Goal: Book appointment/travel/reservation

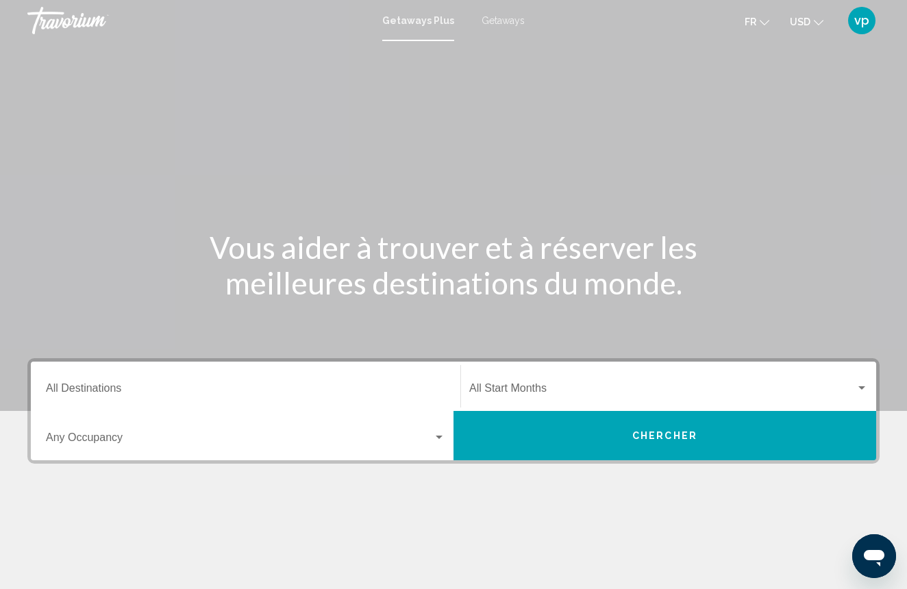
click at [192, 394] on input "Destination All Destinations" at bounding box center [245, 391] width 399 height 12
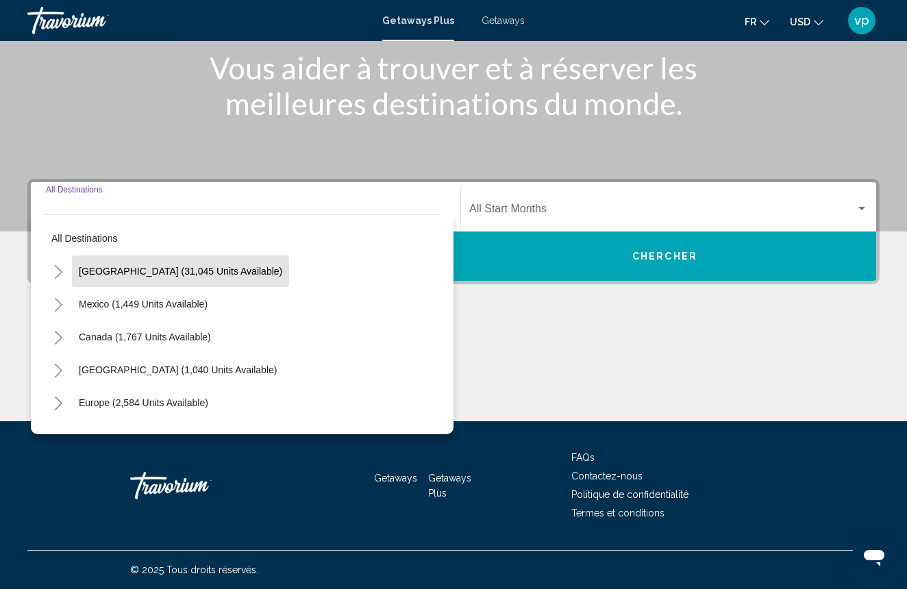
click at [162, 273] on span "[GEOGRAPHIC_DATA] (31,045 units available)" at bounding box center [180, 271] width 203 height 11
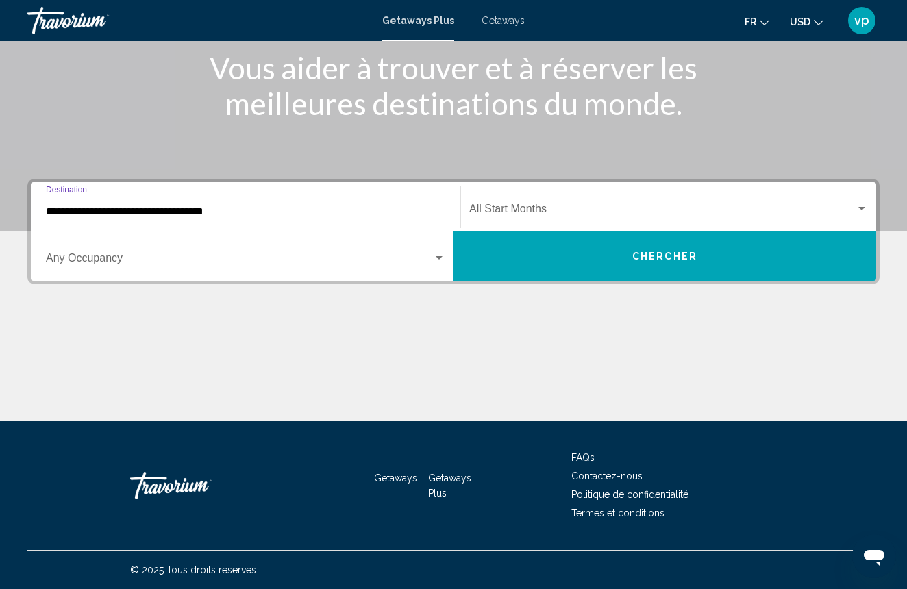
click at [322, 218] on div "**********" at bounding box center [245, 207] width 399 height 43
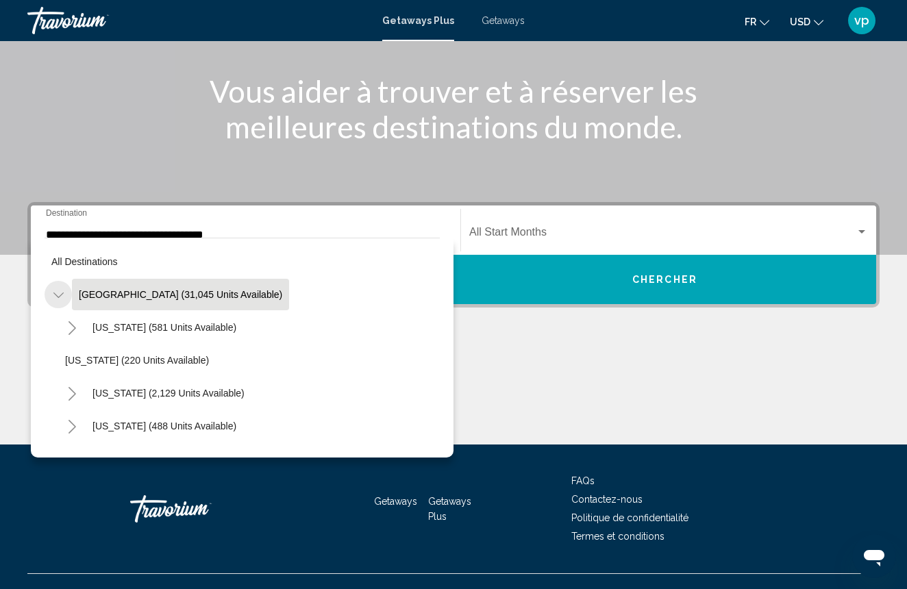
click at [58, 297] on icon "Toggle United States (31,045 units available)" at bounding box center [58, 295] width 10 height 14
click at [53, 299] on icon "Toggle United States (31,045 units available)" at bounding box center [58, 295] width 10 height 14
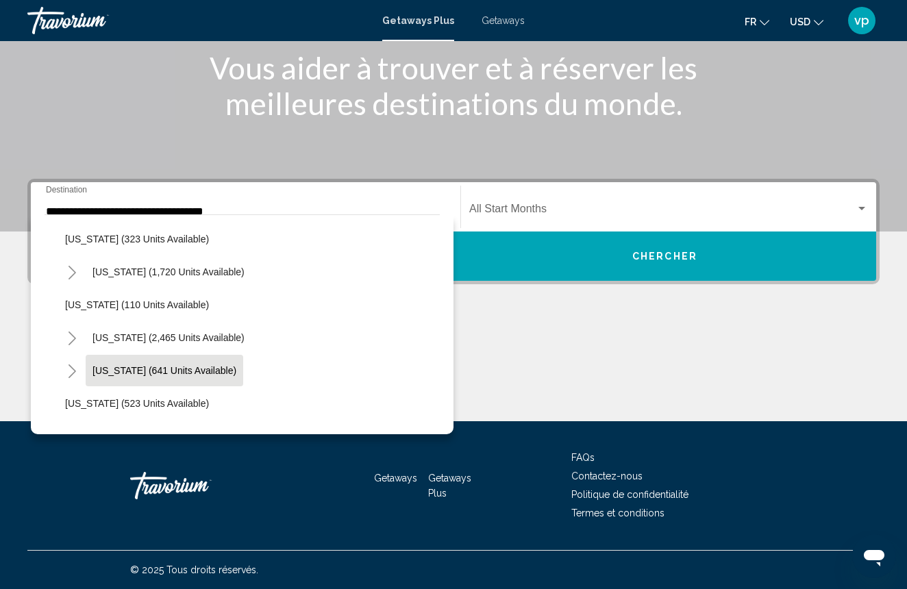
scroll to position [600, 0]
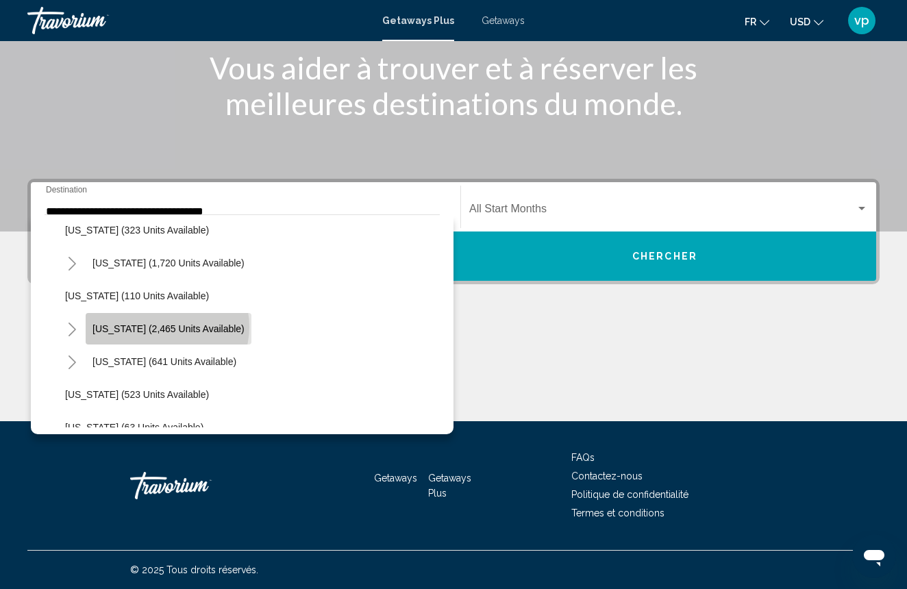
click at [166, 327] on span "[US_STATE] (2,465 units available)" at bounding box center [168, 328] width 152 height 11
type input "**********"
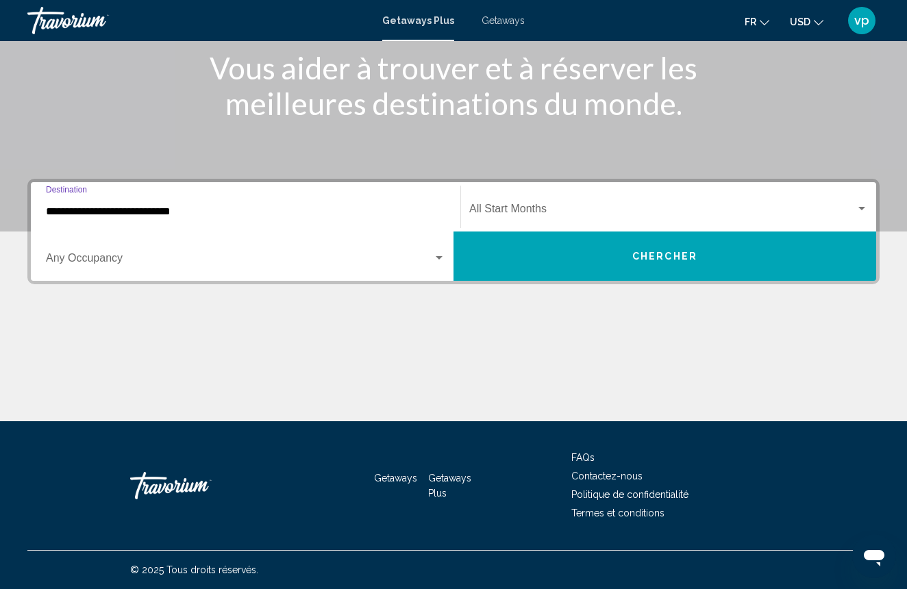
click at [227, 261] on span "Search widget" at bounding box center [239, 261] width 387 height 12
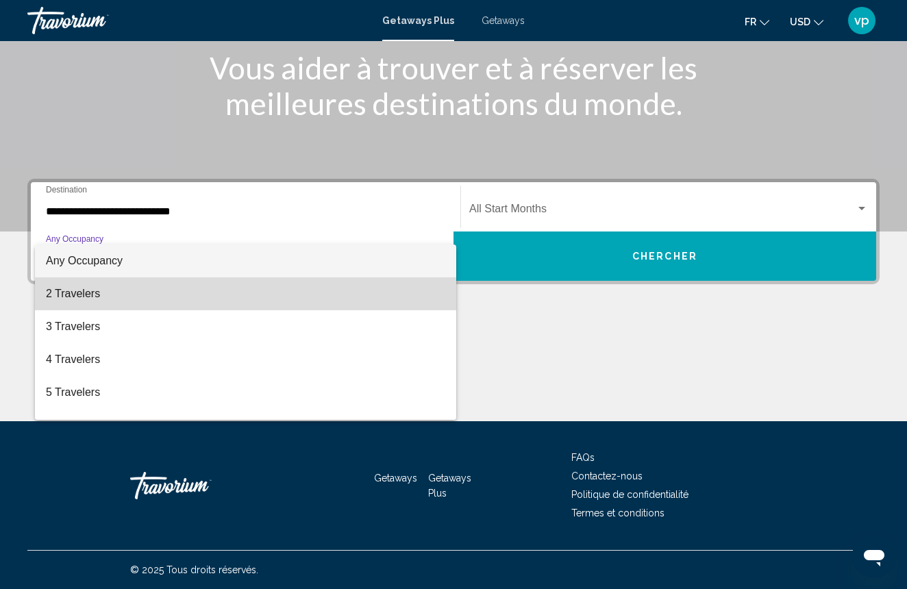
click at [194, 292] on span "2 Travelers" at bounding box center [245, 293] width 399 height 33
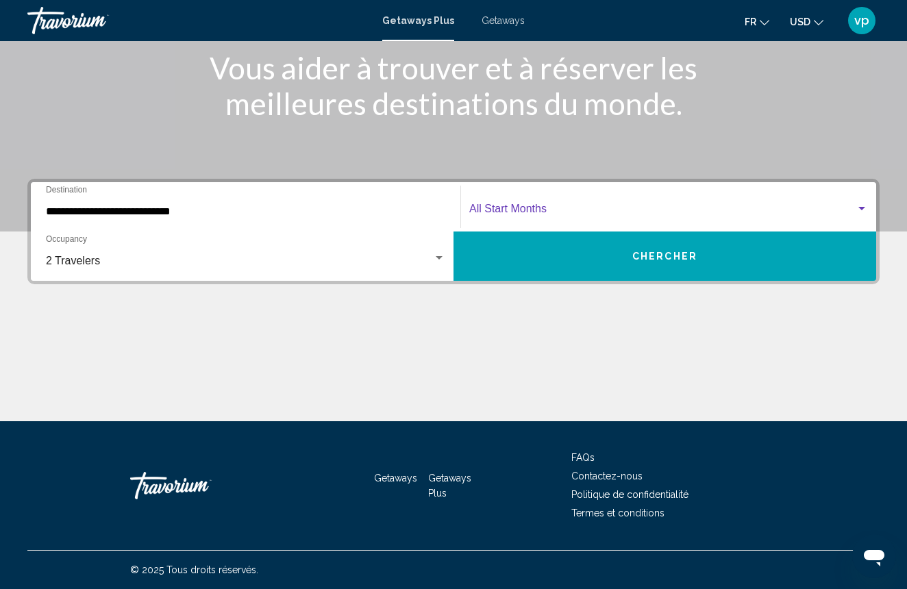
click at [731, 205] on span "Search widget" at bounding box center [662, 211] width 386 height 12
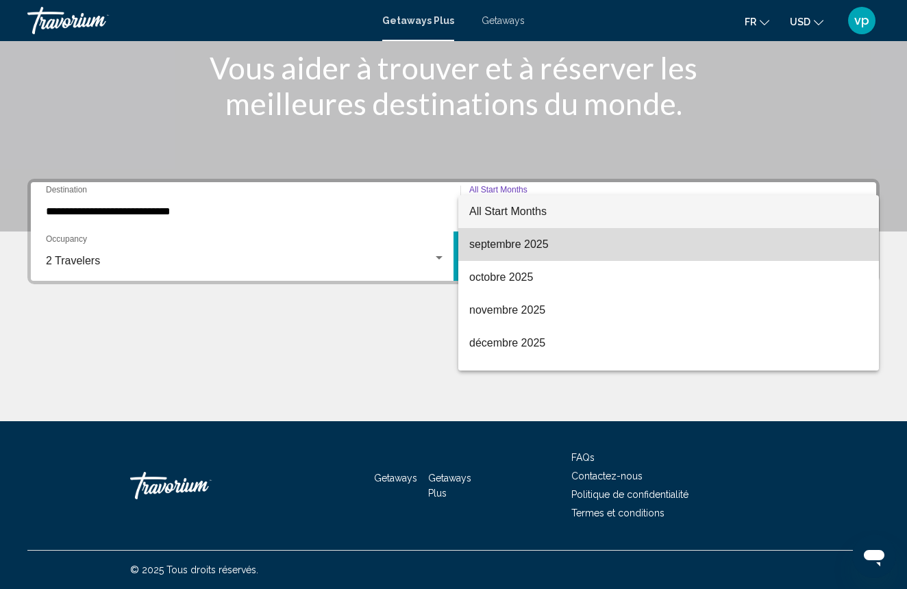
click at [570, 253] on span "septembre 2025" at bounding box center [668, 244] width 399 height 33
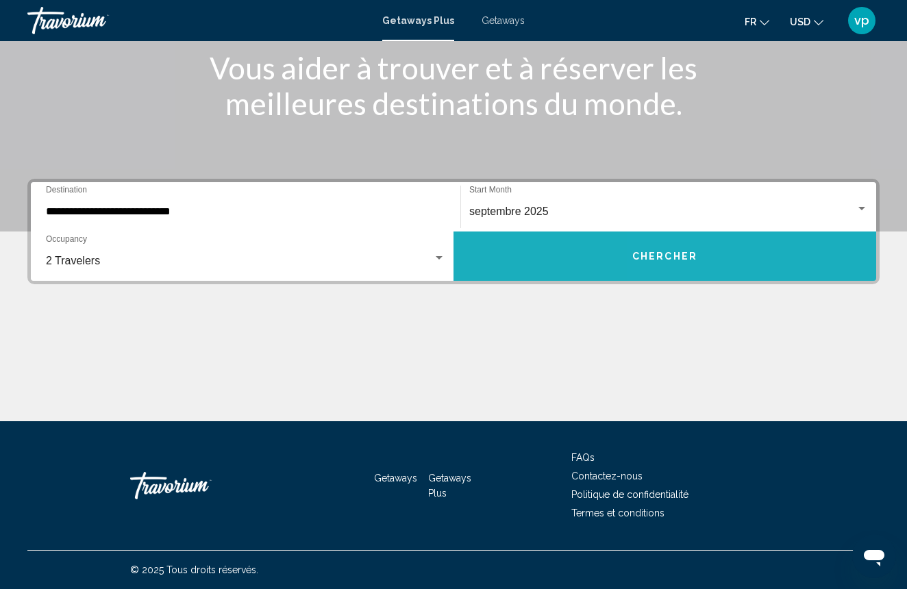
click at [729, 256] on button "Chercher" at bounding box center [664, 255] width 423 height 49
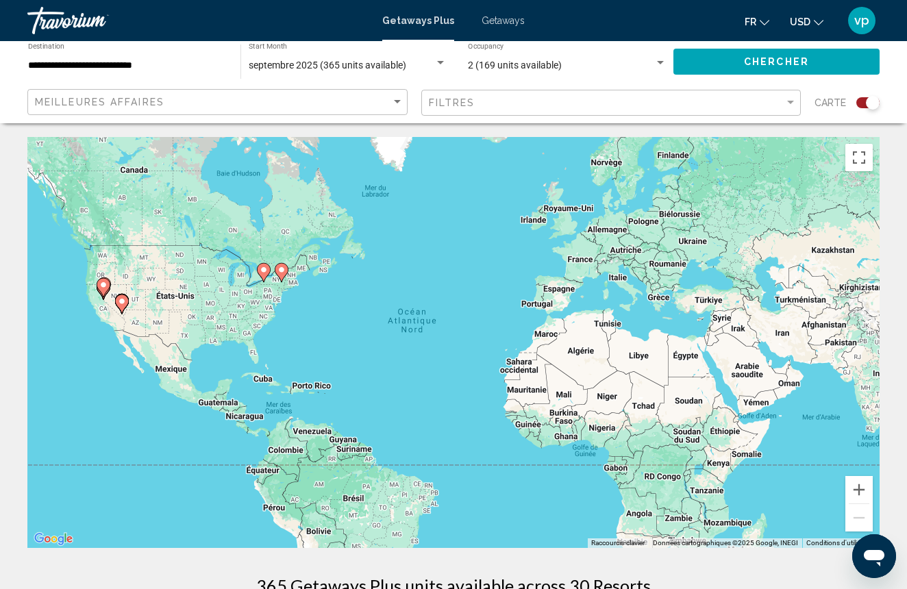
click at [507, 27] on div "Getaways Plus Getaways fr English Español Français Italiano Português русский U…" at bounding box center [453, 20] width 907 height 29
click at [509, 14] on div "Getaways Plus Getaways fr English Español Français Italiano Português русский U…" at bounding box center [453, 20] width 907 height 29
click at [503, 24] on span "Getaways" at bounding box center [502, 20] width 43 height 11
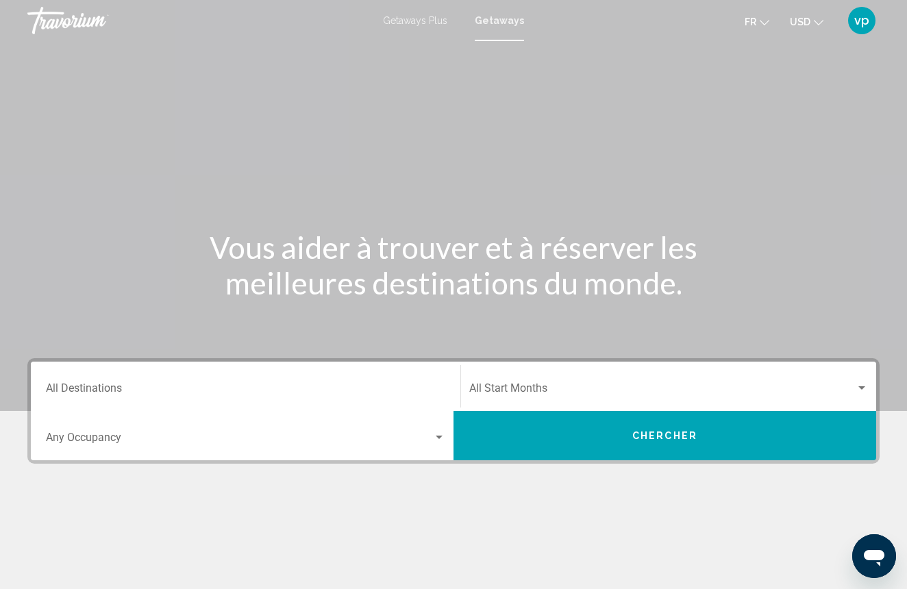
click at [129, 398] on div "Destination All Destinations" at bounding box center [245, 386] width 399 height 43
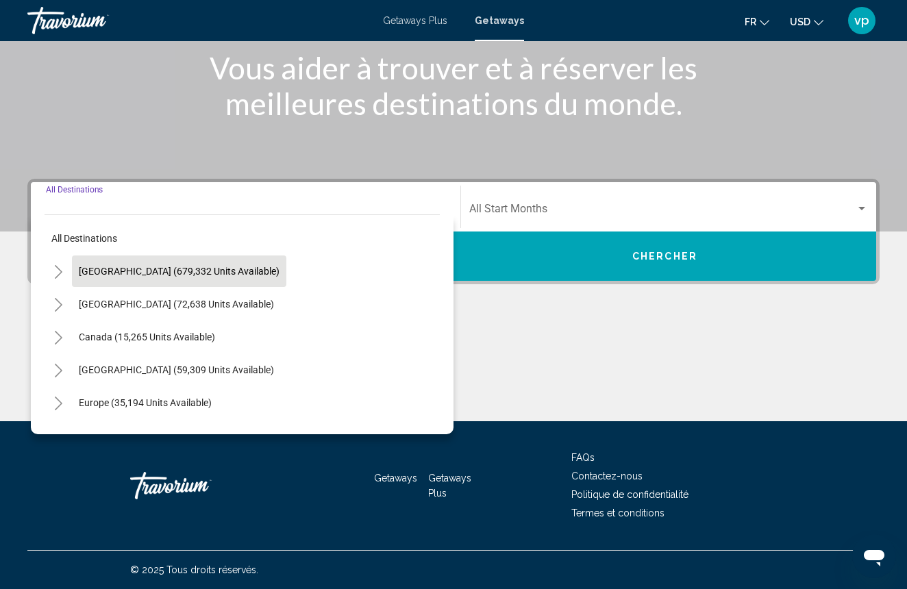
click at [126, 270] on span "[GEOGRAPHIC_DATA] (679,332 units available)" at bounding box center [179, 271] width 201 height 11
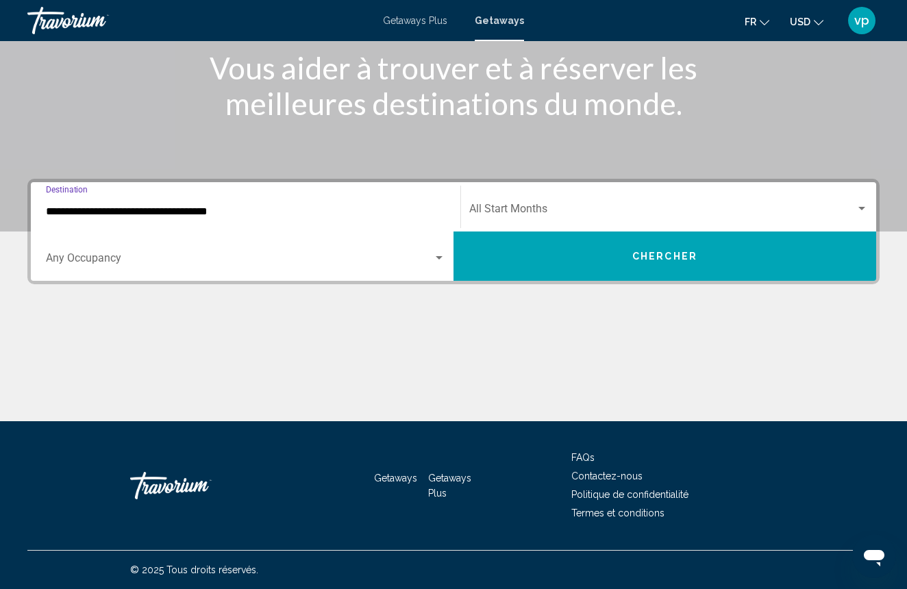
click at [383, 223] on div "**********" at bounding box center [245, 207] width 399 height 43
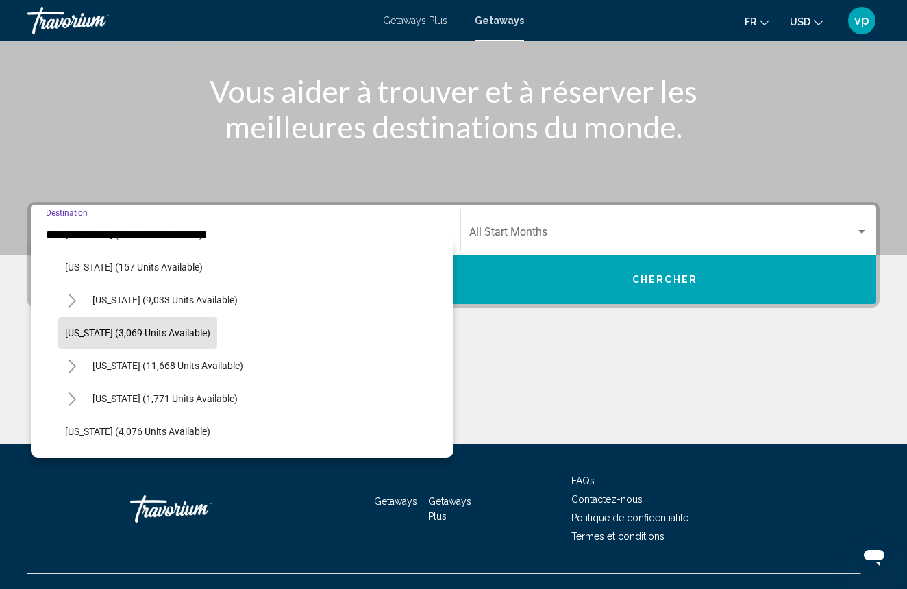
scroll to position [753, 0]
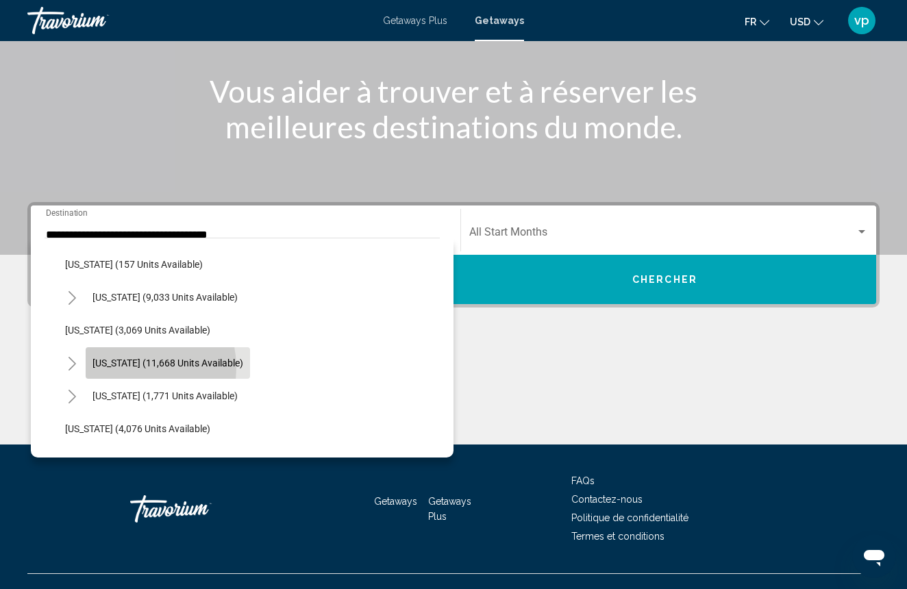
click at [121, 368] on span "[US_STATE] (11,668 units available)" at bounding box center [167, 362] width 151 height 11
type input "**********"
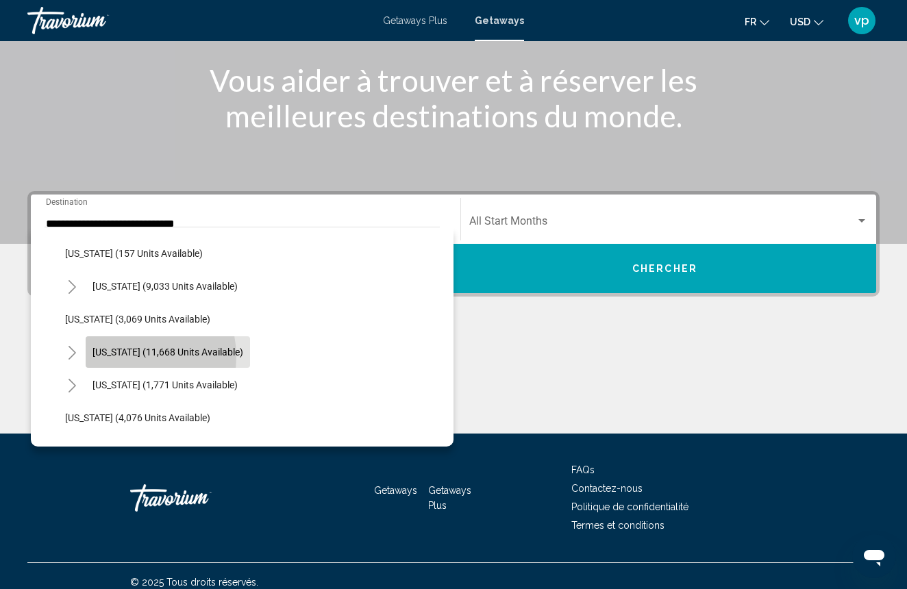
scroll to position [179, 0]
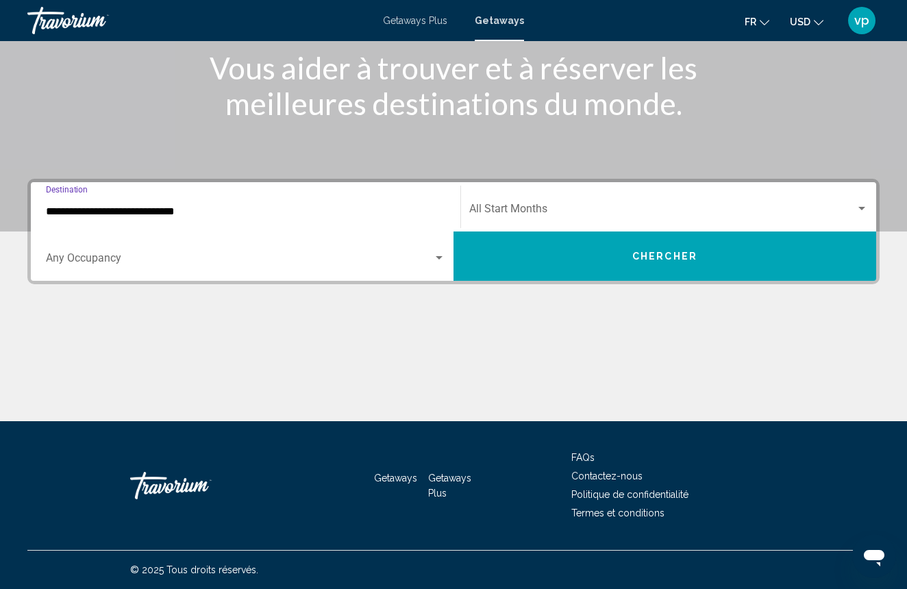
click at [412, 257] on span "Search widget" at bounding box center [239, 261] width 387 height 12
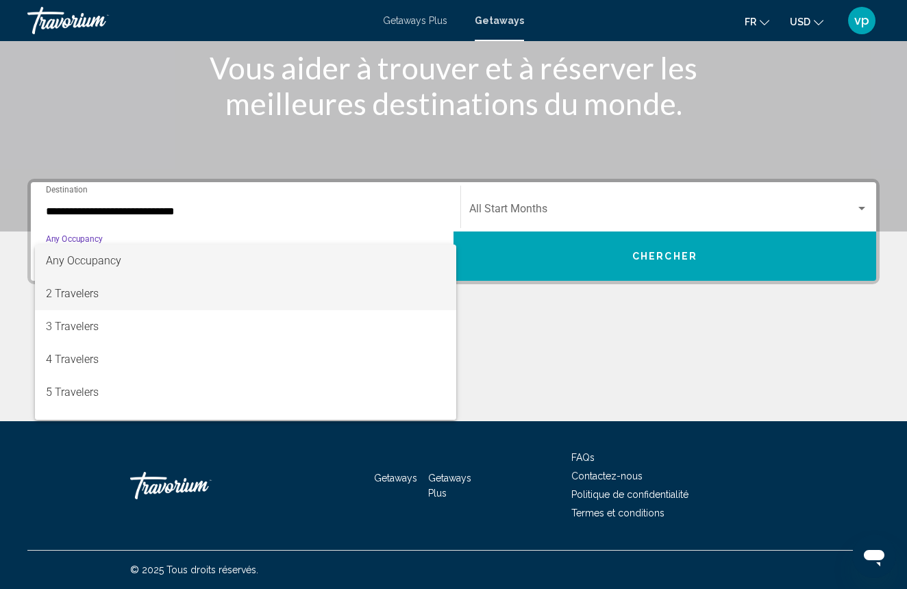
click at [395, 283] on span "2 Travelers" at bounding box center [245, 293] width 399 height 33
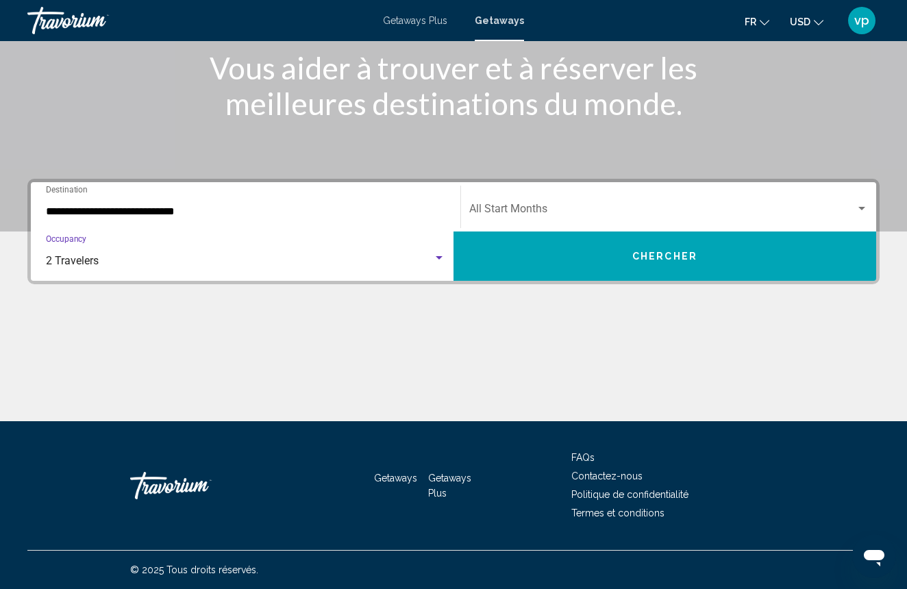
click at [718, 218] on div "Start Month All Start Months" at bounding box center [668, 207] width 399 height 43
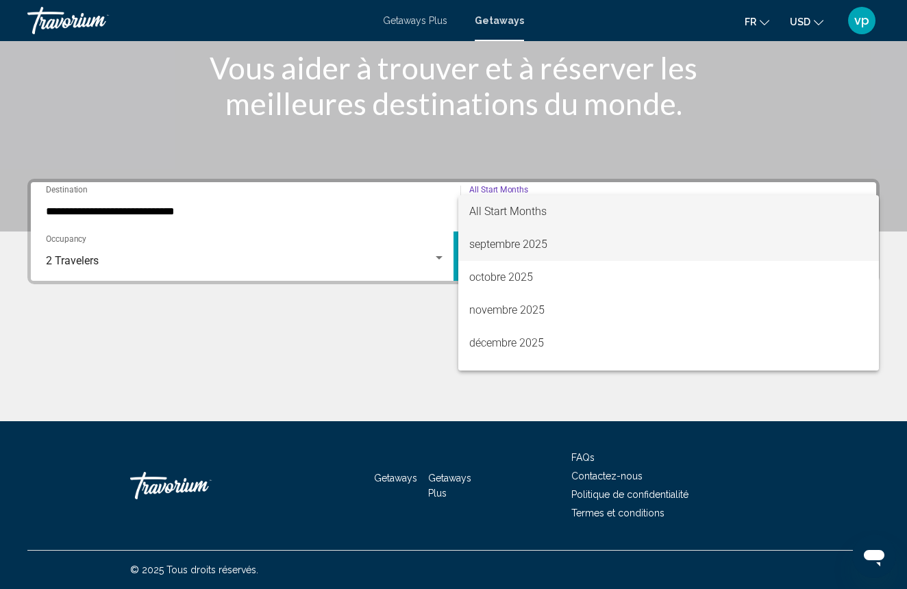
click at [611, 247] on span "septembre 2025" at bounding box center [668, 244] width 399 height 33
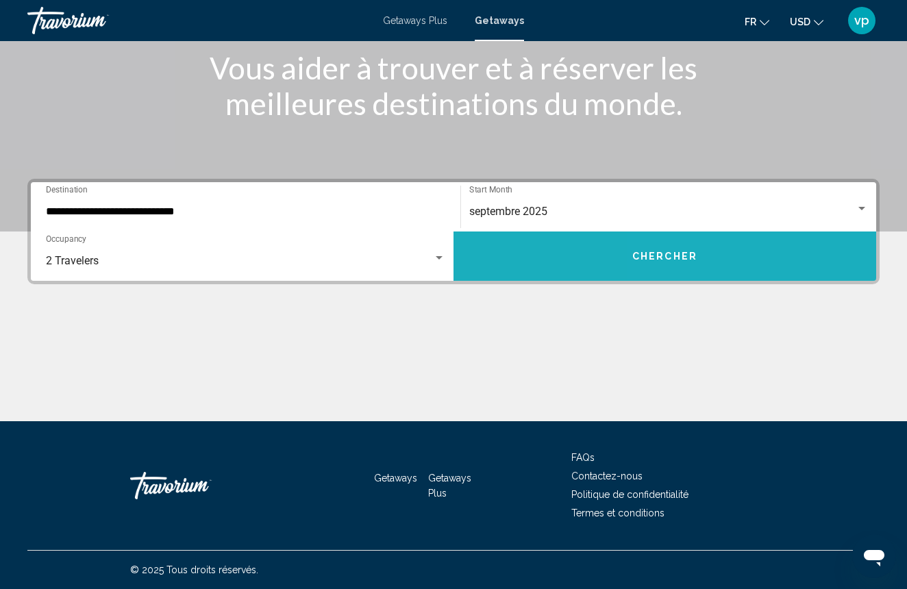
click at [742, 260] on button "Chercher" at bounding box center [664, 255] width 423 height 49
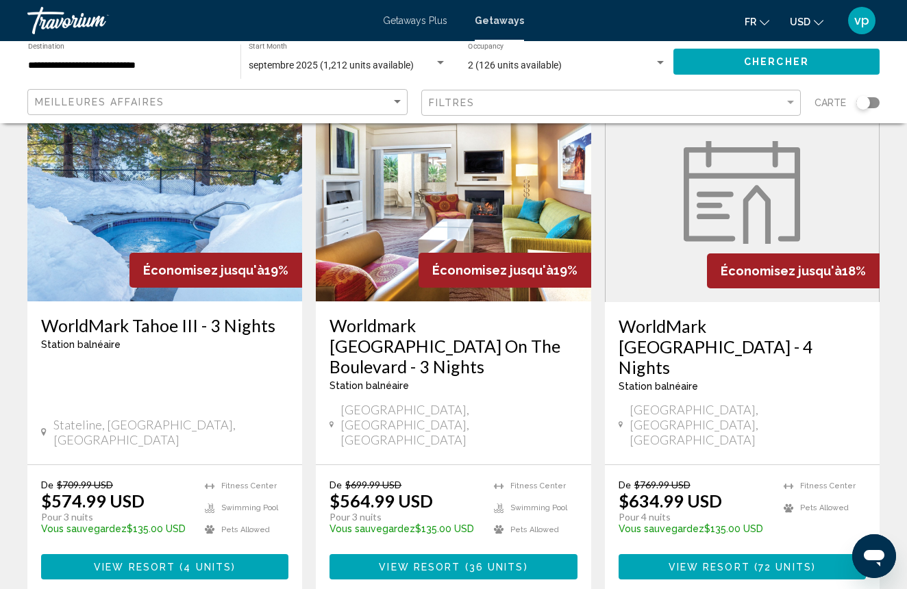
scroll to position [1738, 0]
